Goal: Information Seeking & Learning: Learn about a topic

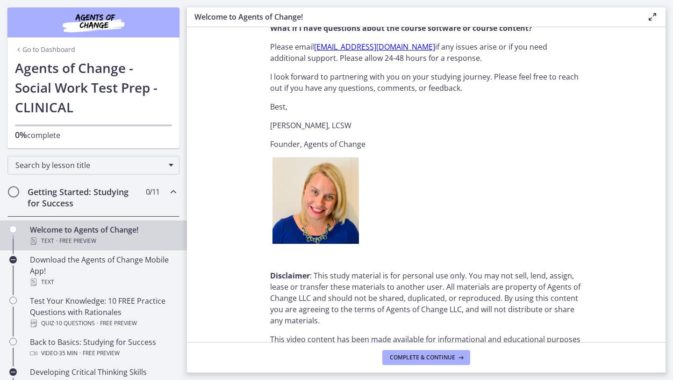
scroll to position [1143, 0]
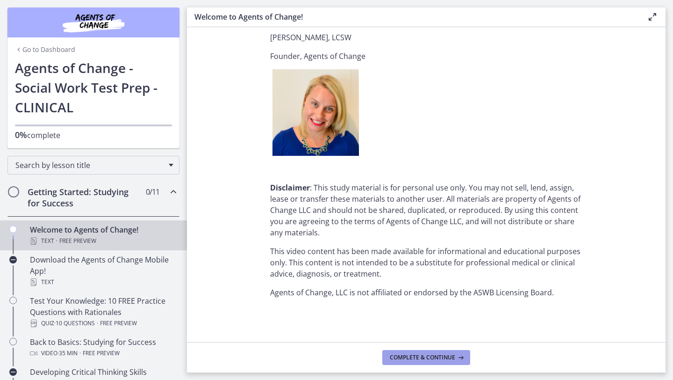
click at [391, 356] on span "Complete & continue" at bounding box center [422, 357] width 65 height 7
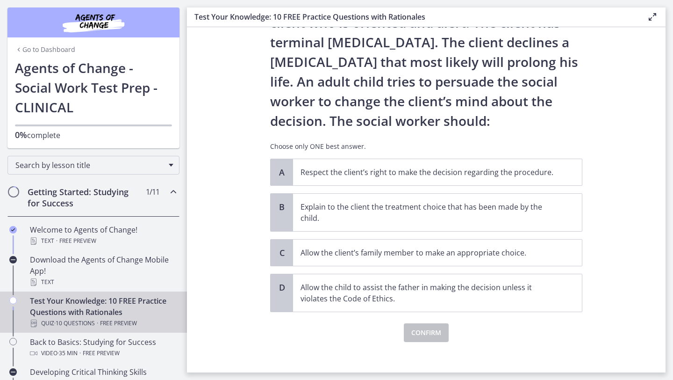
scroll to position [65, 0]
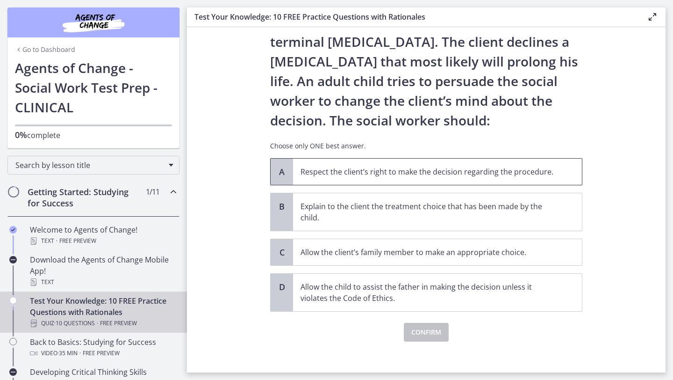
click at [468, 181] on span "Respect the client’s right to make the decision regarding the procedure." at bounding box center [437, 172] width 289 height 26
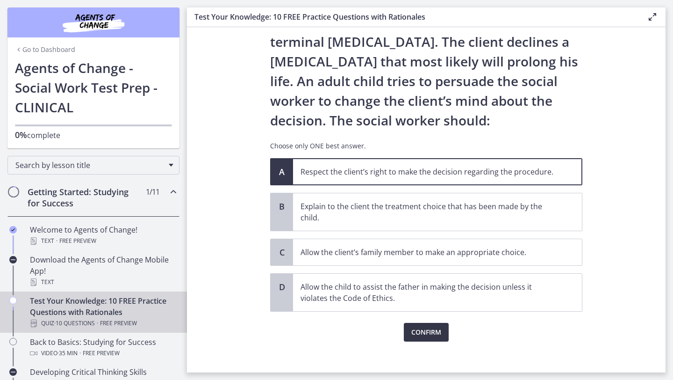
click at [440, 329] on span "Confirm" at bounding box center [427, 331] width 30 height 11
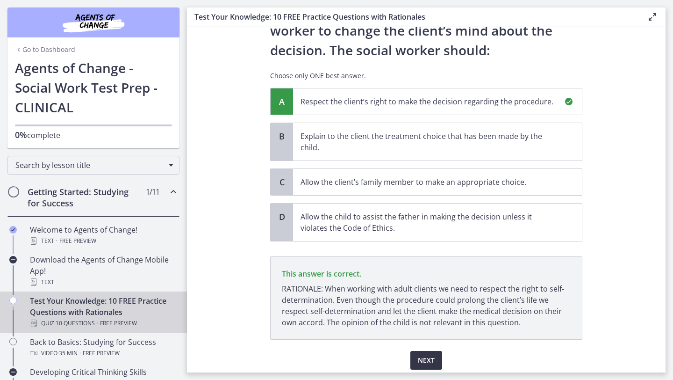
scroll to position [169, 0]
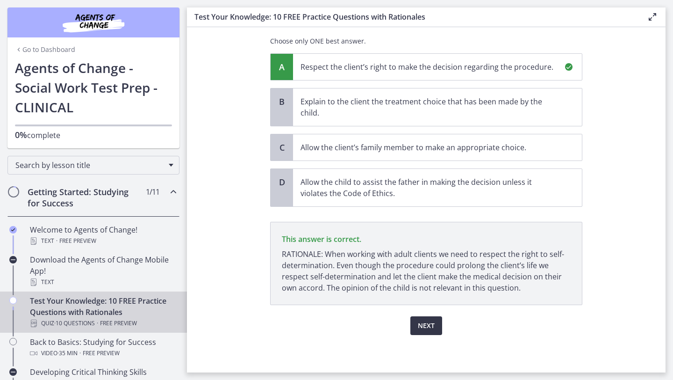
click at [431, 327] on span "Next" at bounding box center [426, 325] width 17 height 11
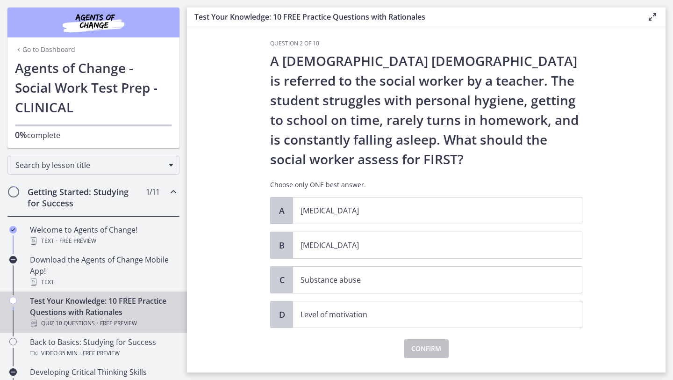
scroll to position [7, 0]
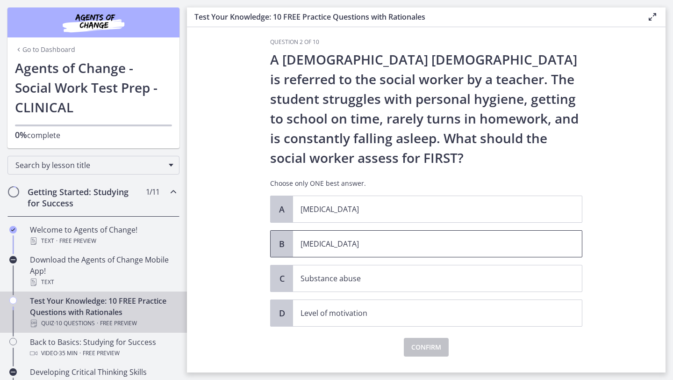
click at [399, 236] on span "[MEDICAL_DATA]" at bounding box center [437, 244] width 289 height 26
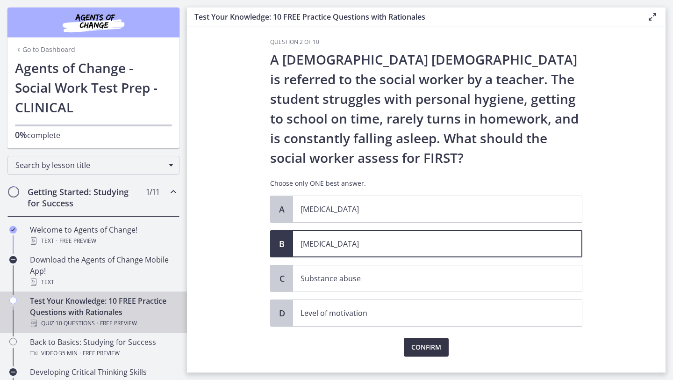
click at [431, 343] on span "Confirm" at bounding box center [427, 346] width 30 height 11
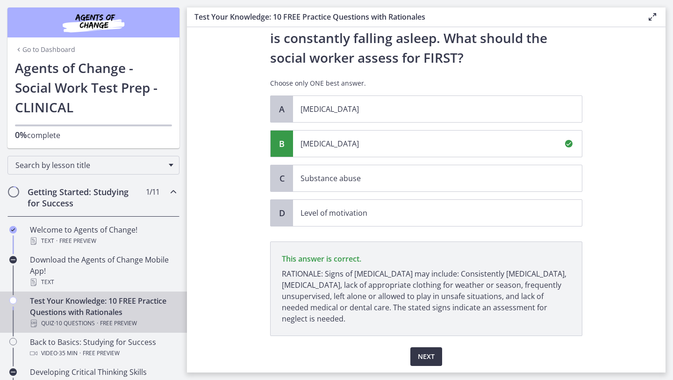
scroll to position [138, 0]
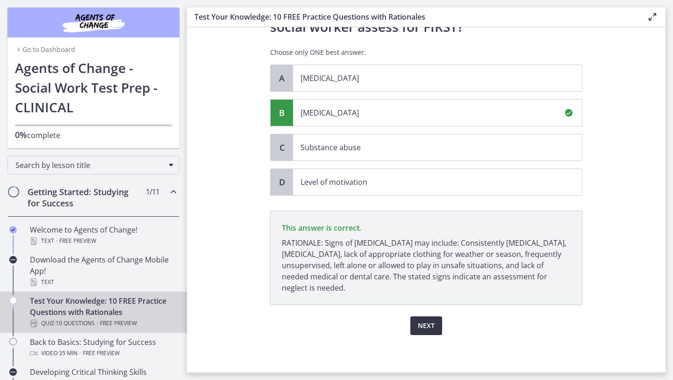
click at [429, 319] on button "Next" at bounding box center [427, 325] width 32 height 19
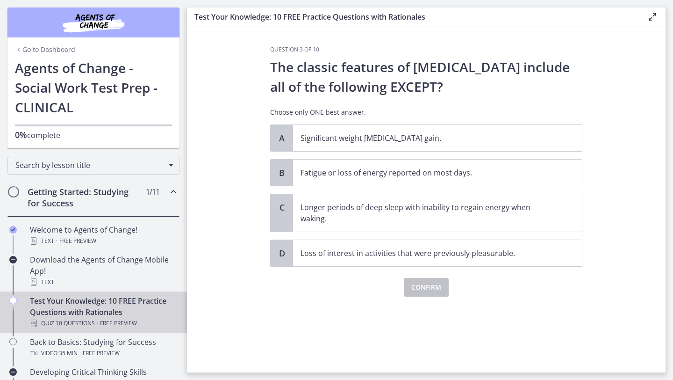
scroll to position [0, 0]
click at [396, 229] on span "Longer periods of deep sleep with inability to regain energy when waking." at bounding box center [437, 212] width 289 height 37
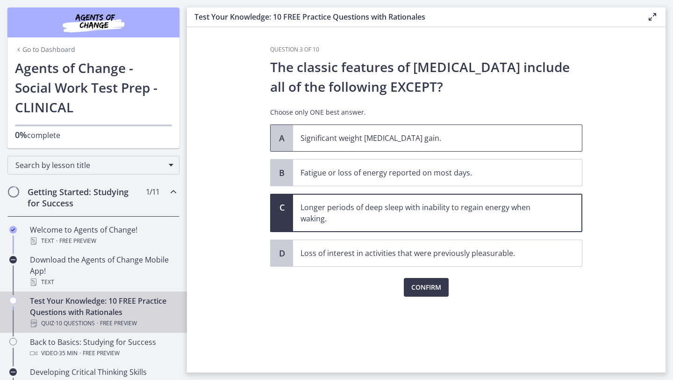
click at [417, 147] on span "Significant weight [MEDICAL_DATA] gain." at bounding box center [437, 138] width 289 height 26
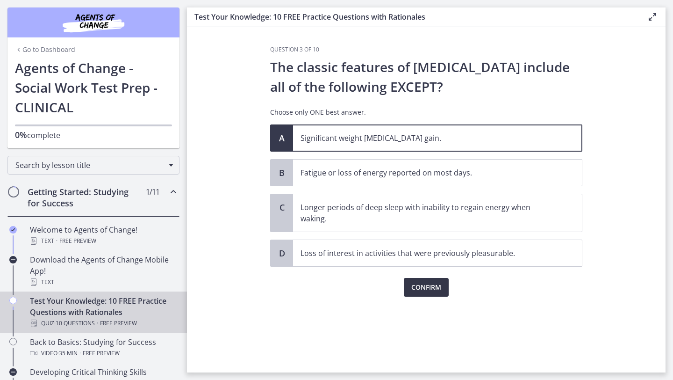
click at [425, 295] on button "Confirm" at bounding box center [426, 287] width 45 height 19
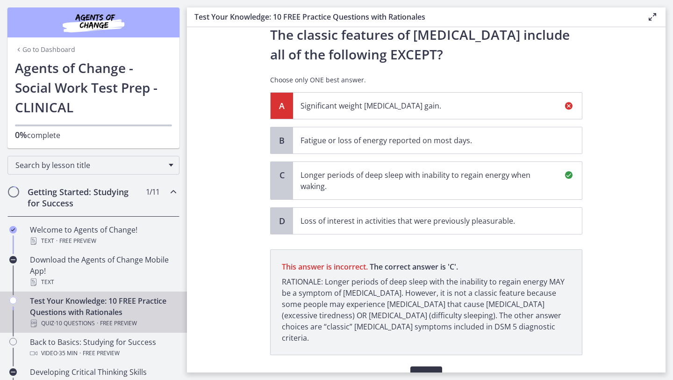
scroll to position [71, 0]
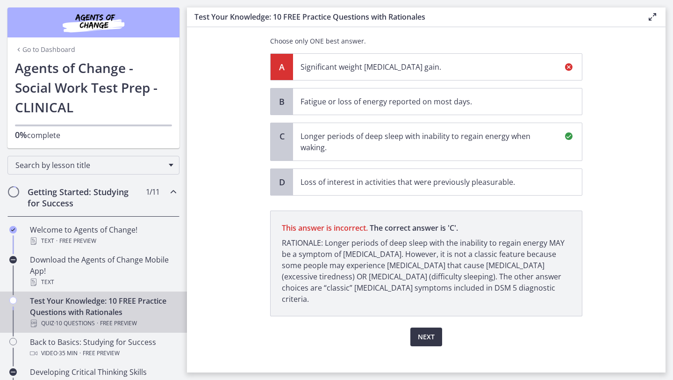
click at [424, 332] on button "Next" at bounding box center [427, 336] width 32 height 19
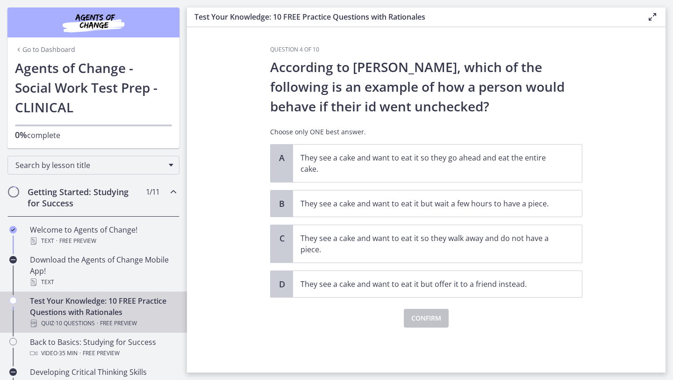
scroll to position [0, 0]
click at [441, 155] on p "They see a cake and want to eat it so they go ahead and eat the entire cake." at bounding box center [428, 163] width 255 height 22
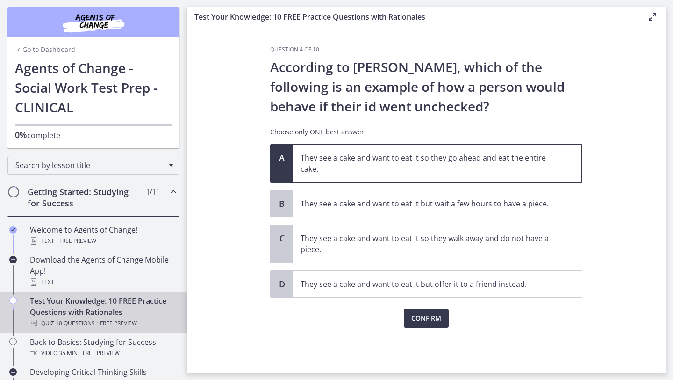
click at [421, 327] on div "Question 4 of 10 According to [PERSON_NAME], which of the following is an examp…" at bounding box center [426, 209] width 327 height 326
click at [426, 321] on span "Confirm" at bounding box center [427, 317] width 30 height 11
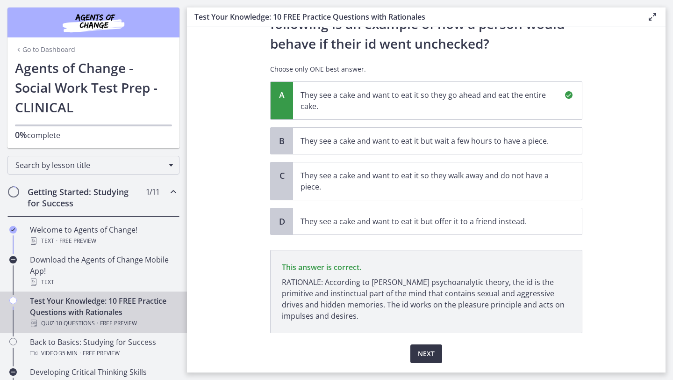
scroll to position [91, 0]
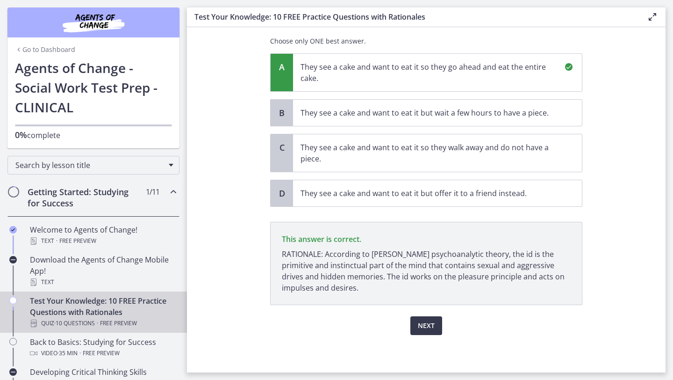
click at [430, 310] on div "Next" at bounding box center [426, 320] width 312 height 30
click at [429, 323] on span "Next" at bounding box center [426, 325] width 17 height 11
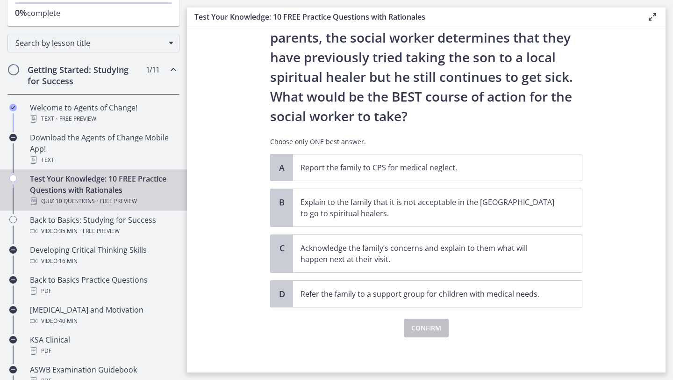
scroll to position [150, 0]
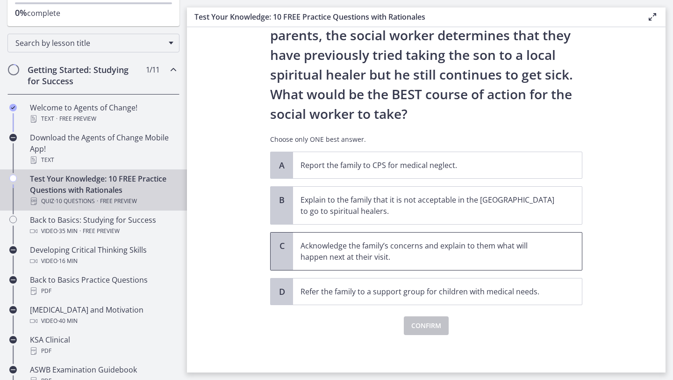
click at [439, 258] on p "Acknowledge the family’s concerns and explain to them what will happen next at …" at bounding box center [428, 251] width 255 height 22
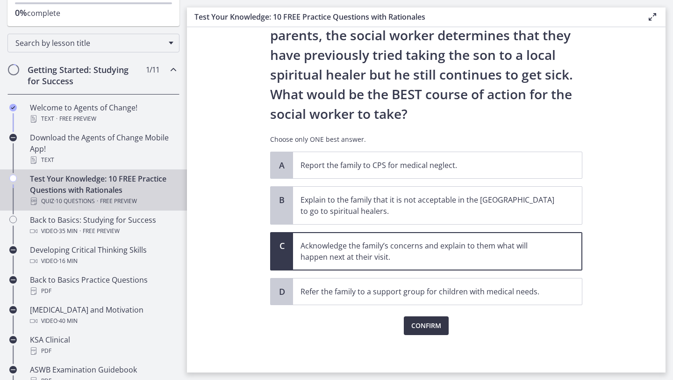
click at [420, 319] on button "Confirm" at bounding box center [426, 325] width 45 height 19
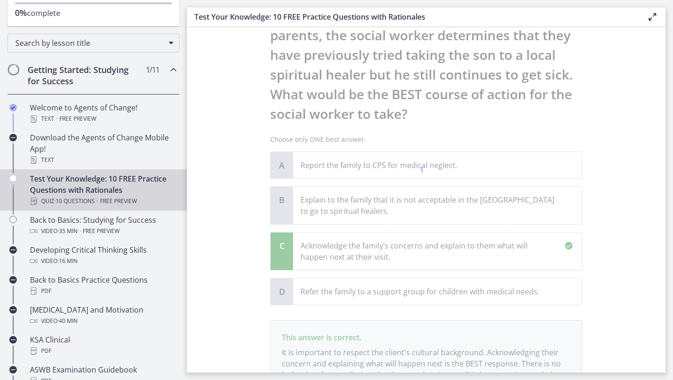
scroll to position [259, 0]
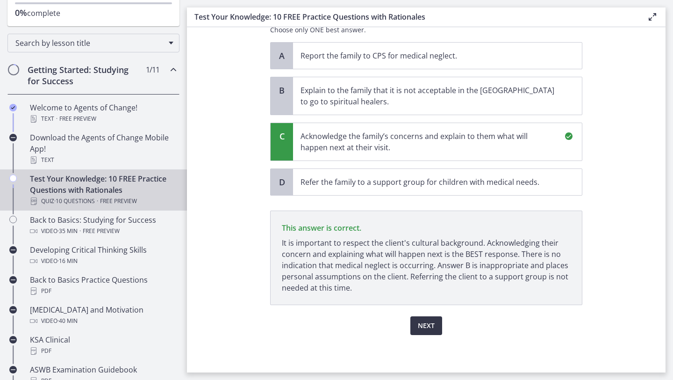
click at [422, 333] on button "Next" at bounding box center [427, 325] width 32 height 19
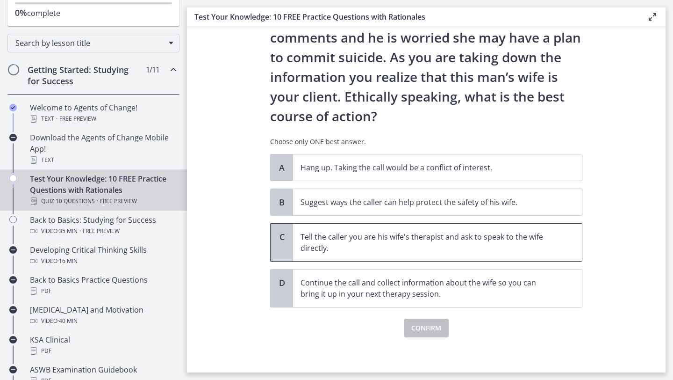
scroll to position [91, 0]
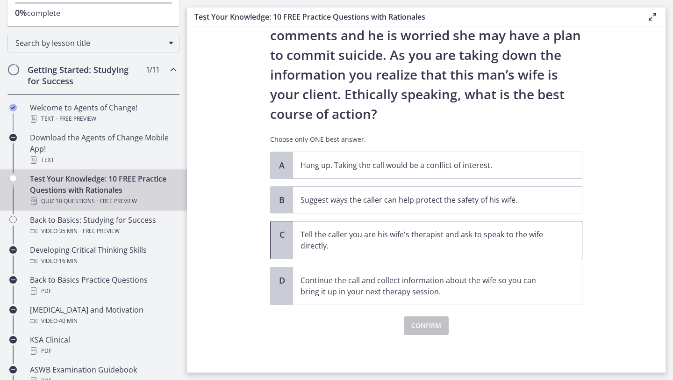
click at [452, 247] on p "Tell the caller you are his wife's therapist and ask to speak to the wife direc…" at bounding box center [428, 240] width 255 height 22
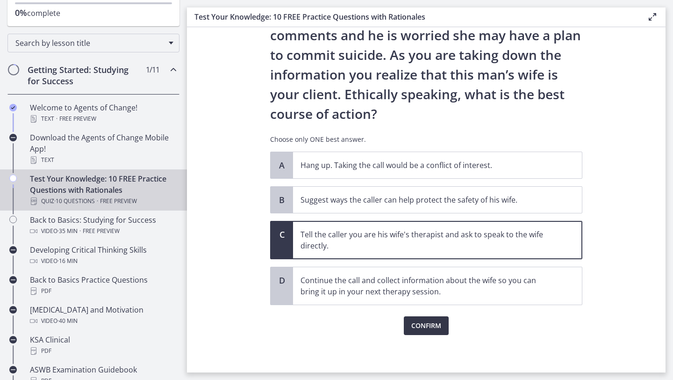
click at [429, 321] on span "Confirm" at bounding box center [427, 325] width 30 height 11
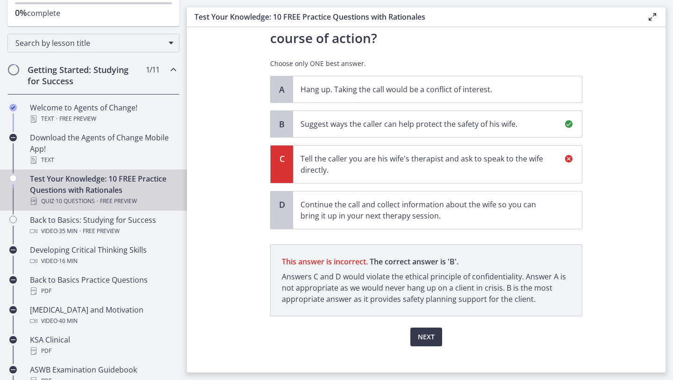
scroll to position [178, 0]
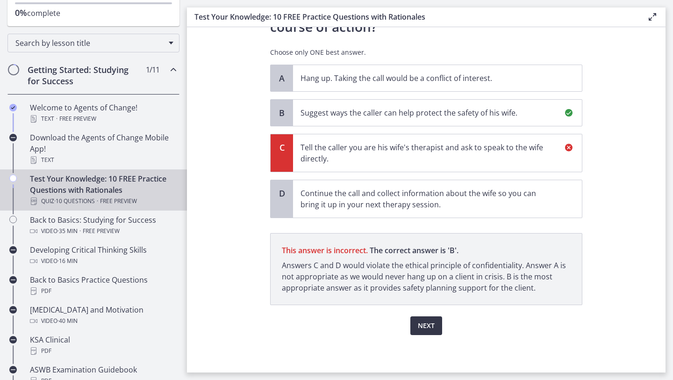
click at [421, 325] on span "Next" at bounding box center [426, 325] width 17 height 11
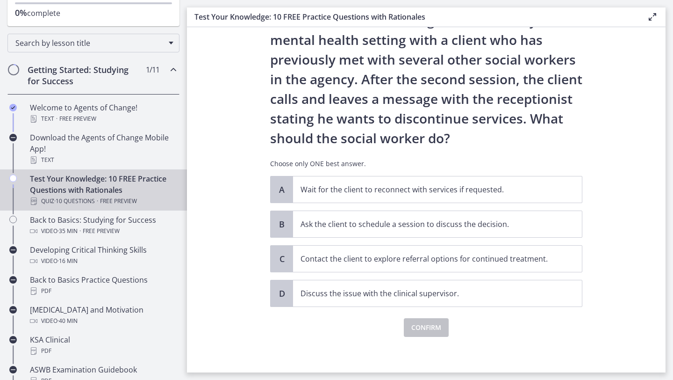
scroll to position [48, 0]
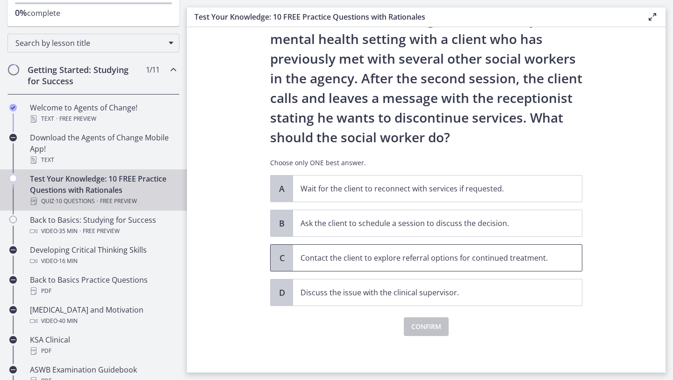
click at [417, 256] on p "Contact the client to explore referral options for continued treatment." at bounding box center [428, 257] width 255 height 11
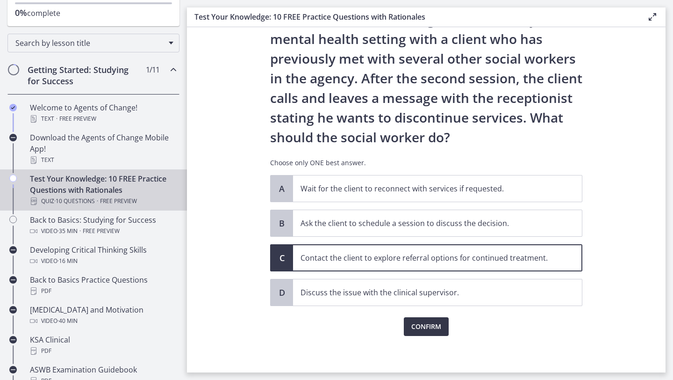
click at [415, 326] on span "Confirm" at bounding box center [427, 326] width 30 height 11
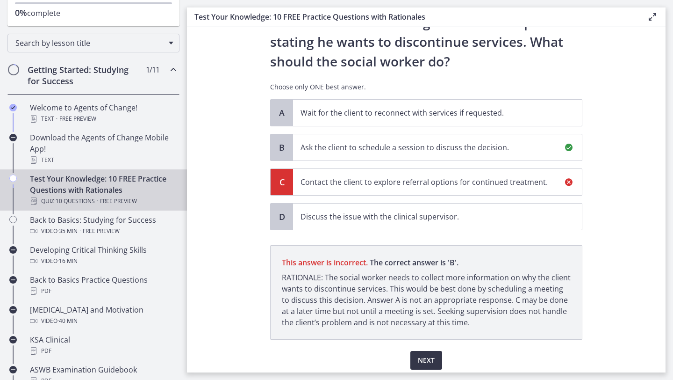
scroll to position [158, 0]
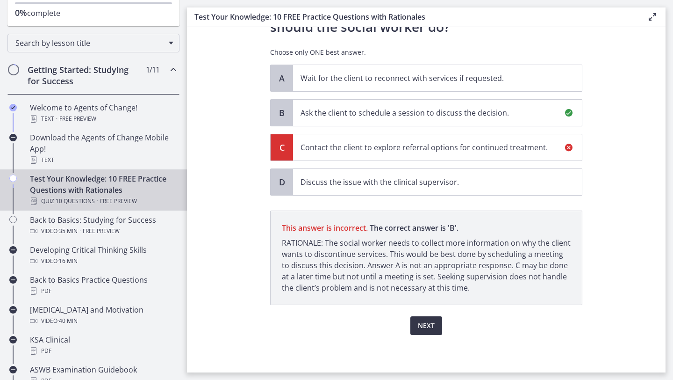
click at [426, 334] on button "Next" at bounding box center [427, 325] width 32 height 19
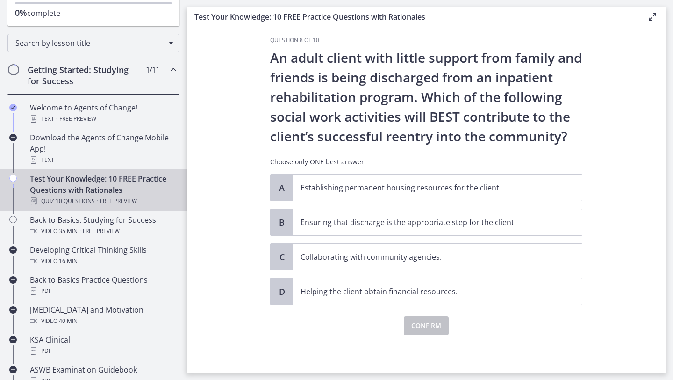
scroll to position [0, 0]
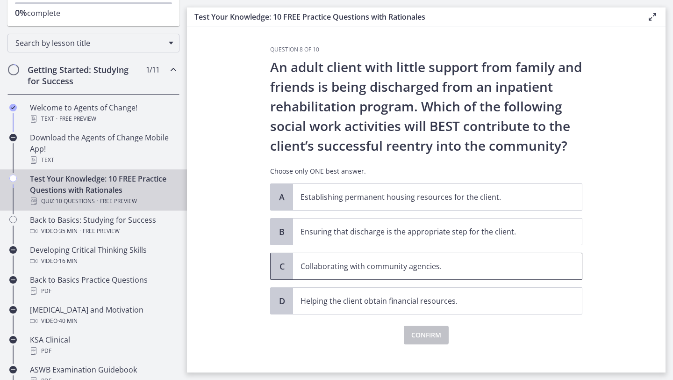
click at [379, 270] on p "Collaborating with community agencies." at bounding box center [428, 266] width 255 height 11
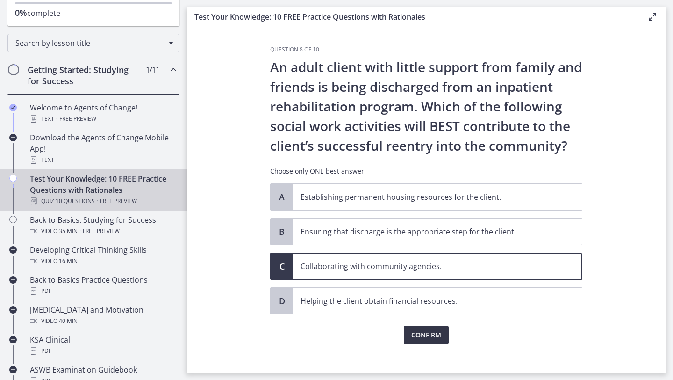
click at [412, 331] on span "Confirm" at bounding box center [427, 334] width 30 height 11
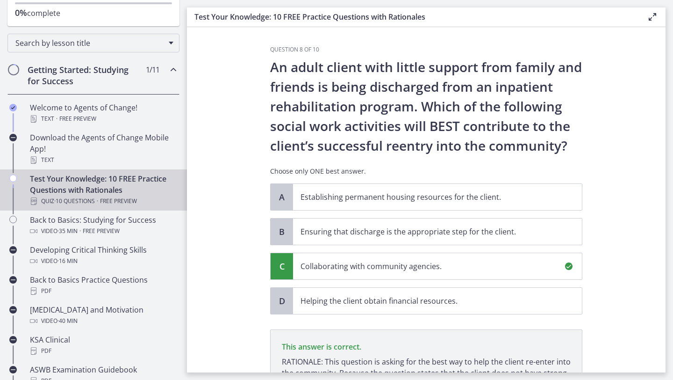
scroll to position [119, 0]
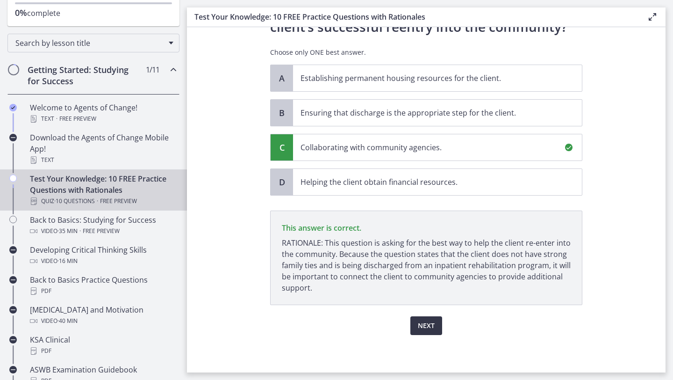
click at [426, 324] on span "Next" at bounding box center [426, 325] width 17 height 11
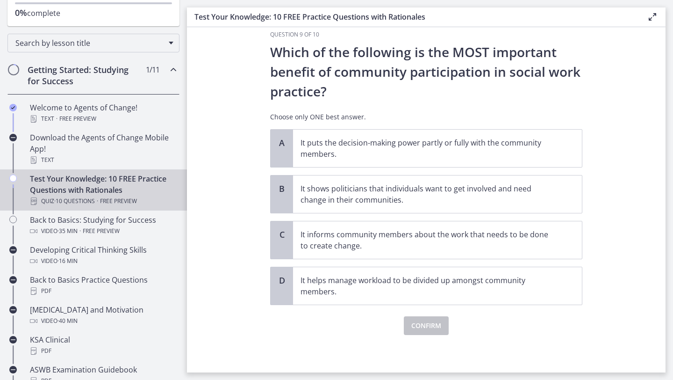
scroll to position [0, 0]
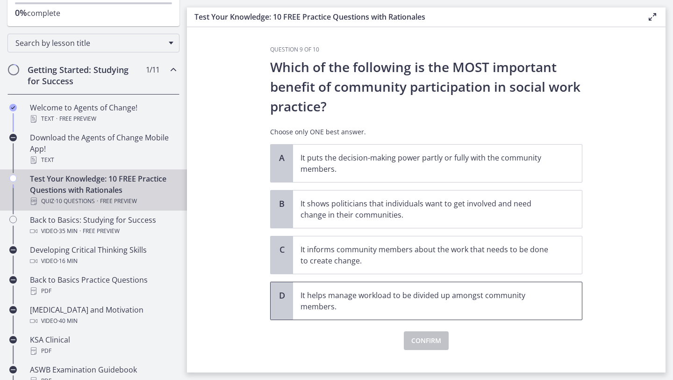
click at [368, 285] on span "It helps manage workload to be divided up amongst community members." at bounding box center [437, 300] width 289 height 37
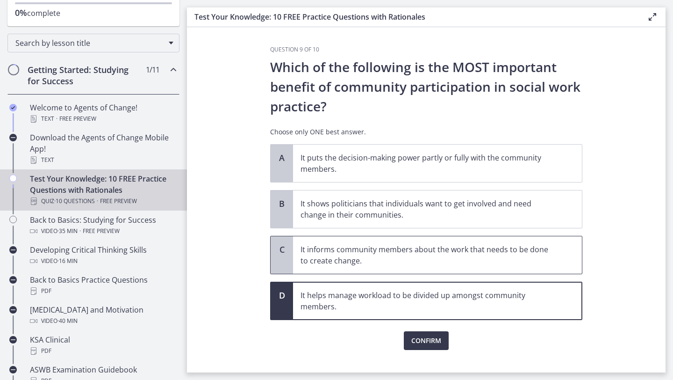
click at [370, 265] on p "It informs community members about the work that needs to be done to create cha…" at bounding box center [428, 255] width 255 height 22
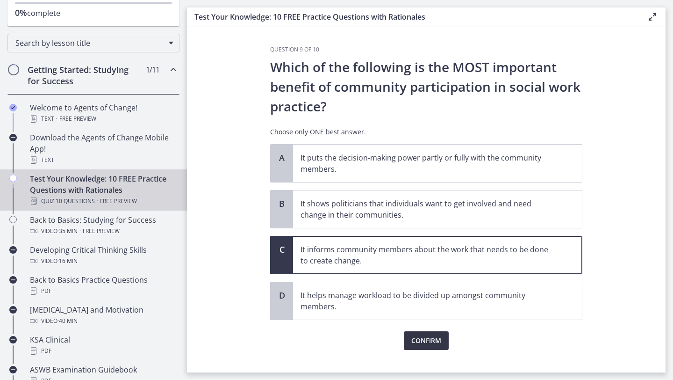
click at [424, 346] on button "Confirm" at bounding box center [426, 340] width 45 height 19
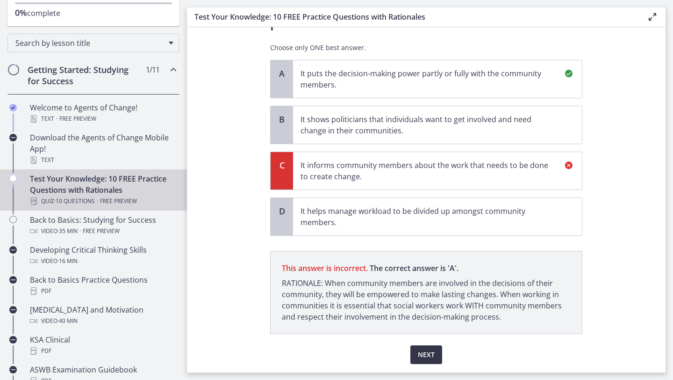
scroll to position [113, 0]
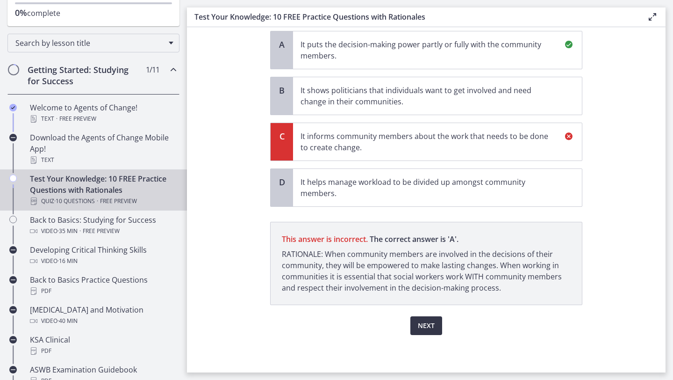
click at [424, 327] on span "Next" at bounding box center [426, 325] width 17 height 11
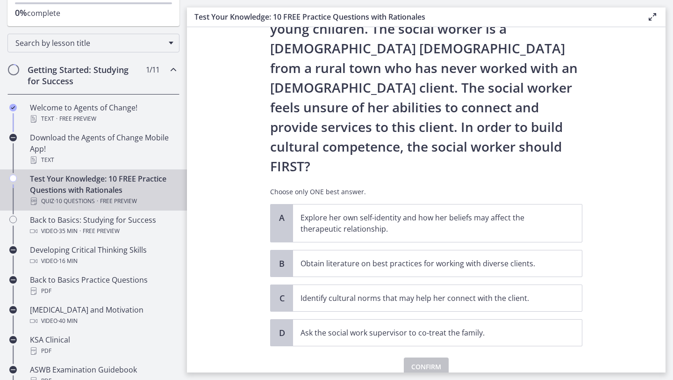
scroll to position [99, 0]
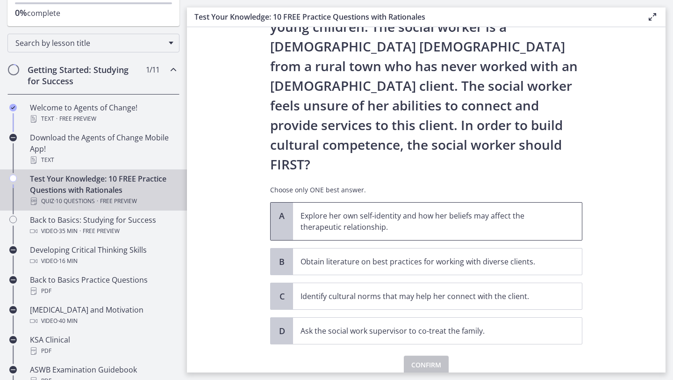
click at [406, 210] on p "Explore her own self-identity and how her beliefs may affect the therapeutic re…" at bounding box center [428, 221] width 255 height 22
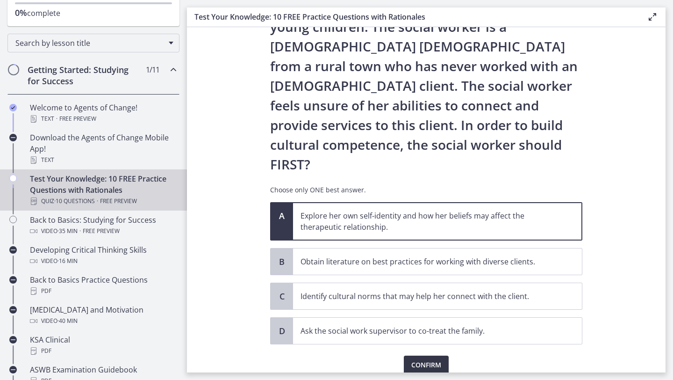
click at [433, 359] on span "Confirm" at bounding box center [427, 364] width 30 height 11
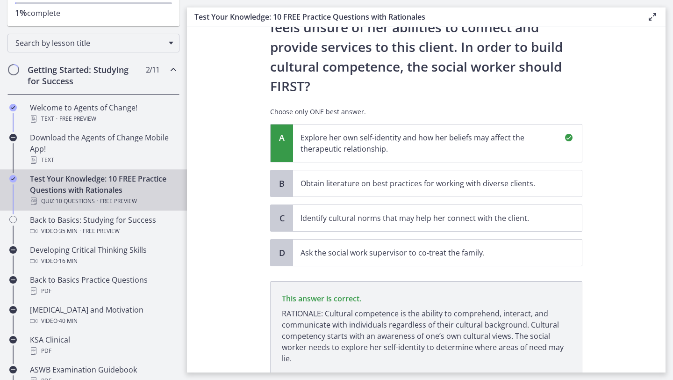
scroll to position [209, 0]
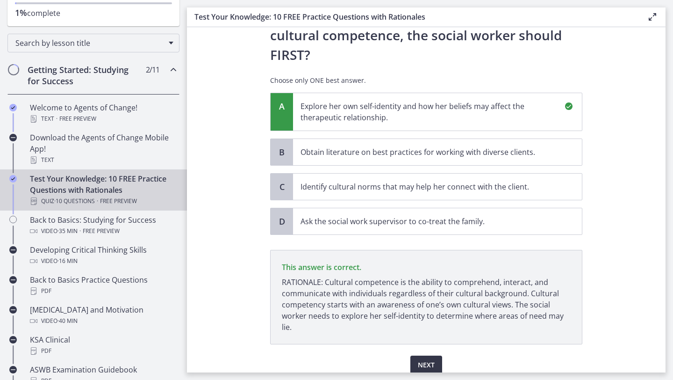
click at [424, 355] on button "Next" at bounding box center [427, 364] width 32 height 19
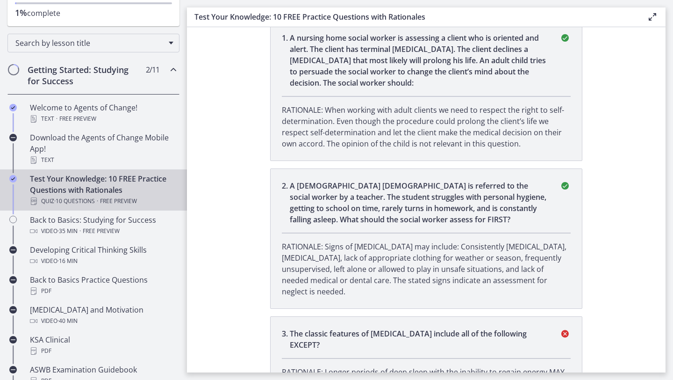
scroll to position [0, 0]
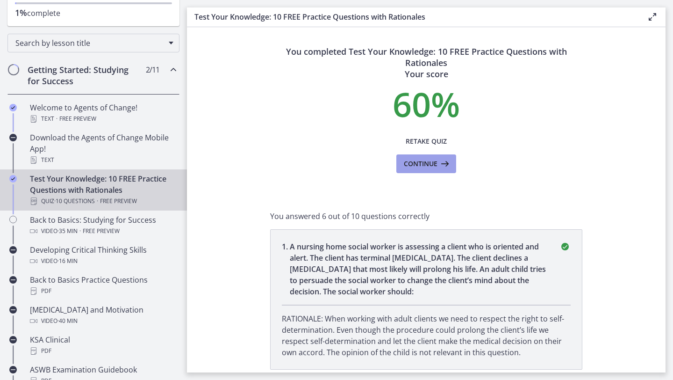
click at [426, 171] on button "Continue" at bounding box center [427, 163] width 60 height 19
